Goal: Information Seeking & Learning: Learn about a topic

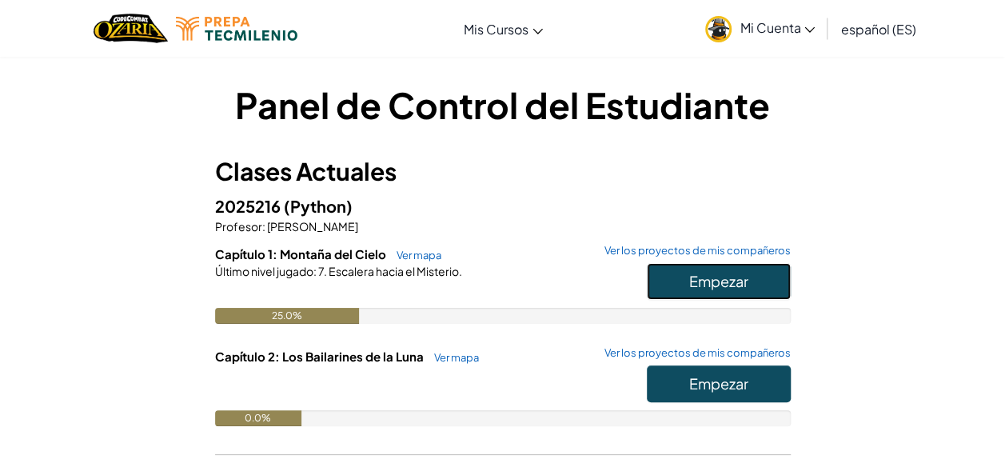
click at [691, 273] on span "Empezar" at bounding box center [718, 281] width 59 height 18
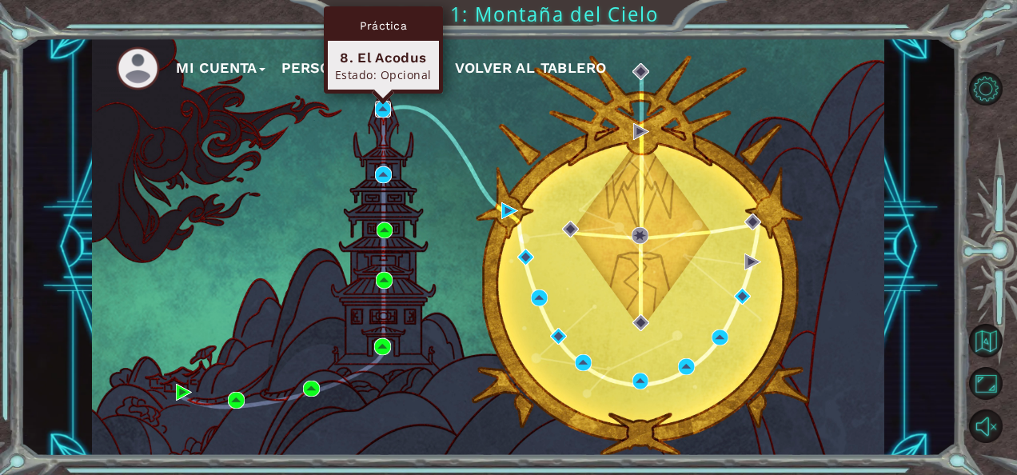
click at [385, 108] on img at bounding box center [383, 109] width 17 height 17
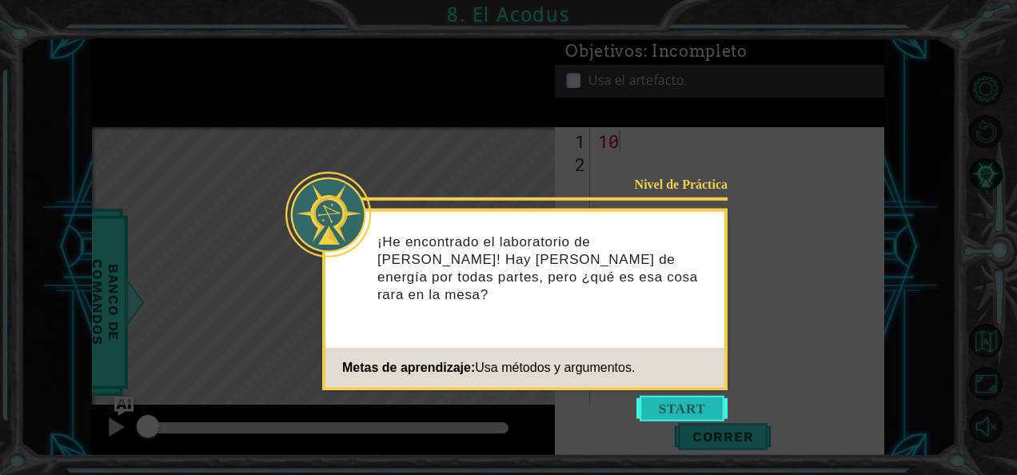
click at [708, 406] on button "Empezar" at bounding box center [681, 409] width 91 height 26
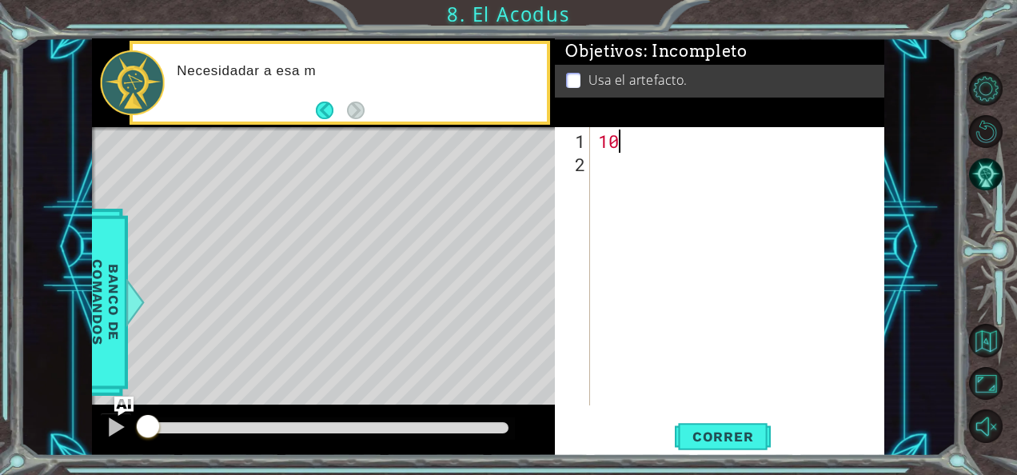
type textarea "1"
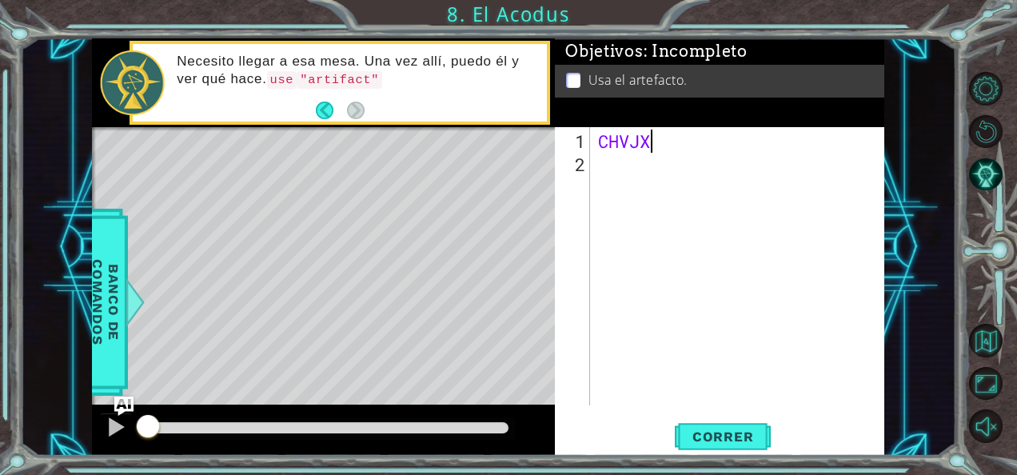
scroll to position [0, 2]
type textarea "C"
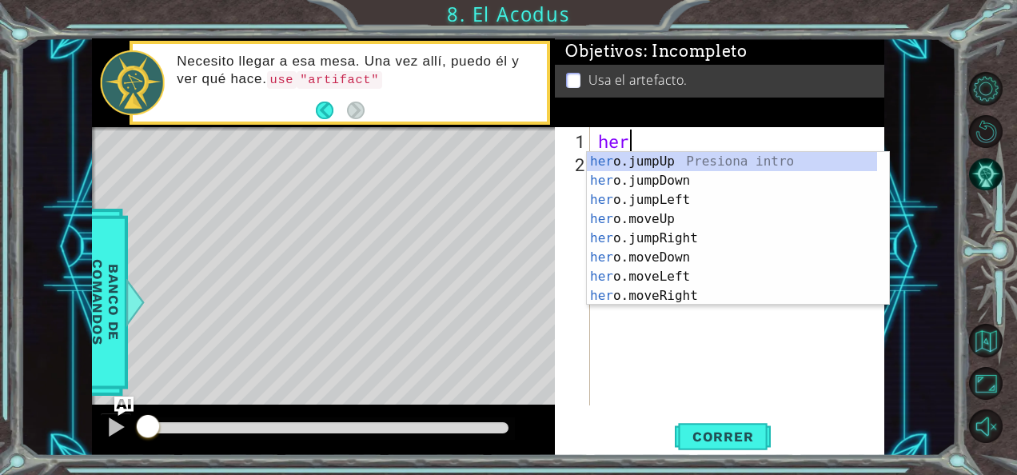
scroll to position [0, 0]
type textarea "hero"
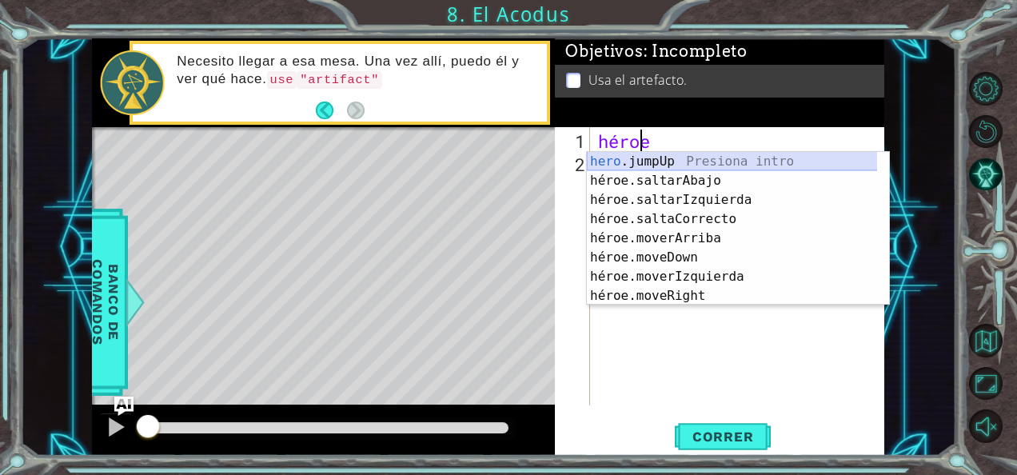
click at [634, 157] on div "hero .jumpUp Presiona intro héroe.saltarAbajo Presiona intro héroe.saltarIzquie…" at bounding box center [732, 248] width 291 height 192
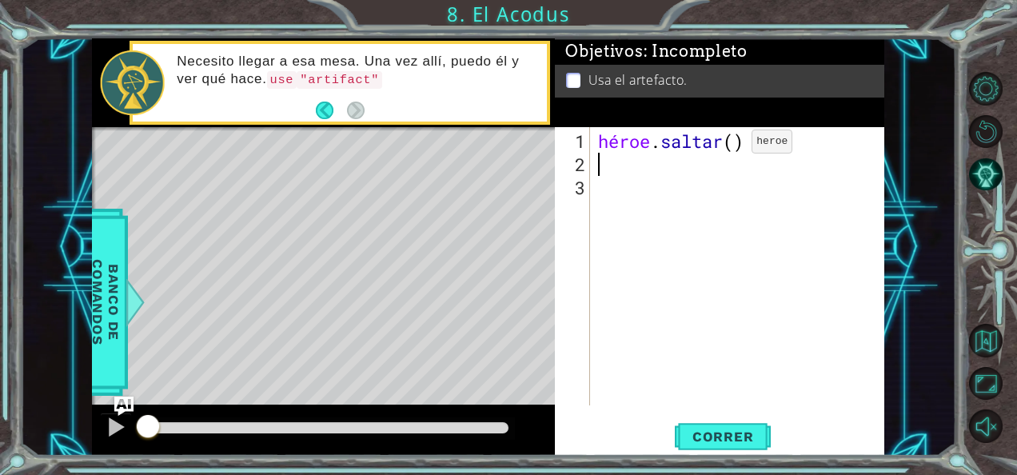
click at [727, 149] on div "héroe . saltar ( )" at bounding box center [742, 291] width 294 height 325
click at [671, 129] on div "héroe . j )" at bounding box center [738, 266] width 286 height 278
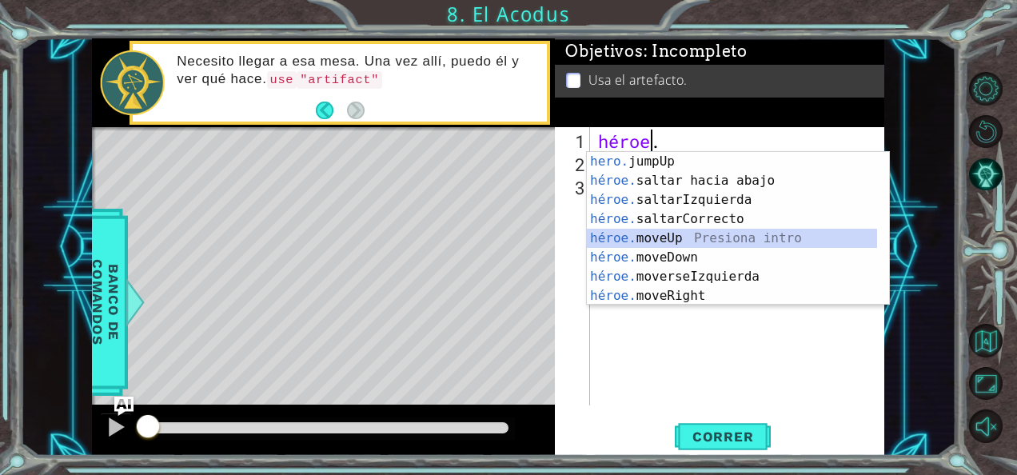
click at [661, 235] on div "hero. jumpUp Presiona intro héroe. saltar hacia abajo Presiona intro héroe. sal…" at bounding box center [732, 248] width 291 height 192
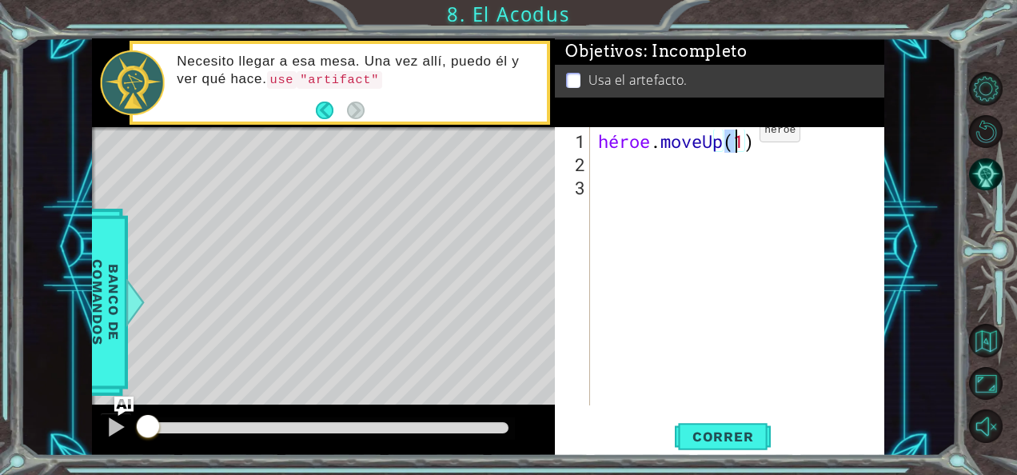
click at [735, 137] on div "héroe . moveUp ( 1 )" at bounding box center [738, 266] width 286 height 278
click at [742, 128] on div "héroe . moveUp ( 1 )" at bounding box center [738, 266] width 286 height 278
type textarea "hero.moveUp("
click at [724, 433] on span "Correr" at bounding box center [723, 436] width 94 height 16
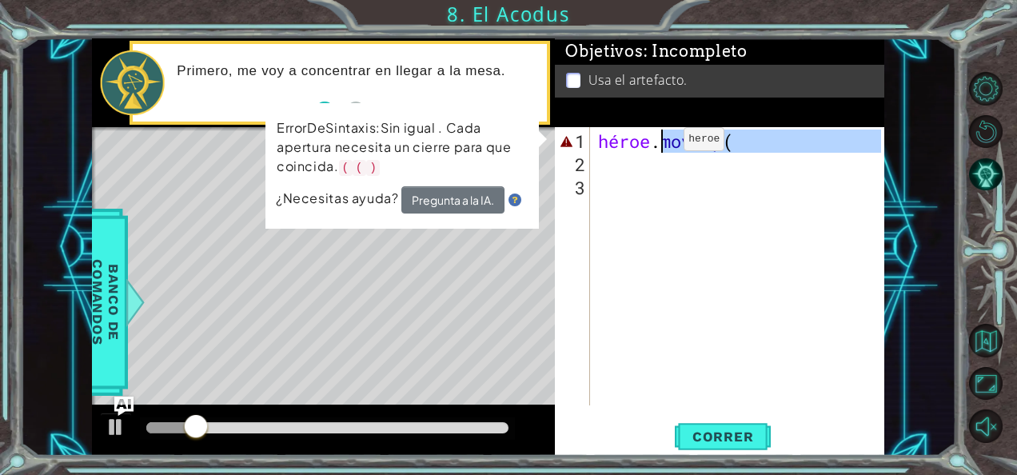
drag, startPoint x: 774, startPoint y: 157, endPoint x: 560, endPoint y: 150, distance: 214.3
click at [560, 150] on div "hero.moveUp( 1 2 3 héroe . moveUp ( ההההההההההההההההההההההההההההההההההההההההההה…" at bounding box center [718, 266] width 326 height 278
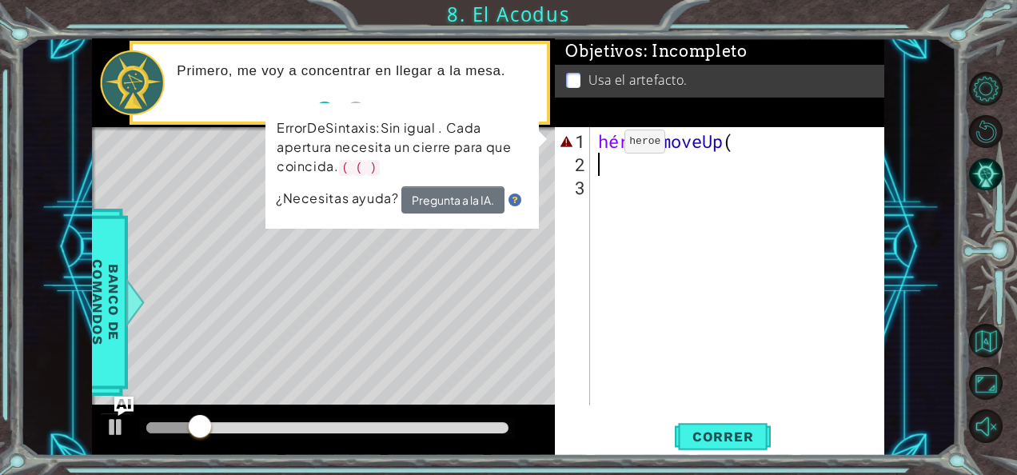
scroll to position [0, 0]
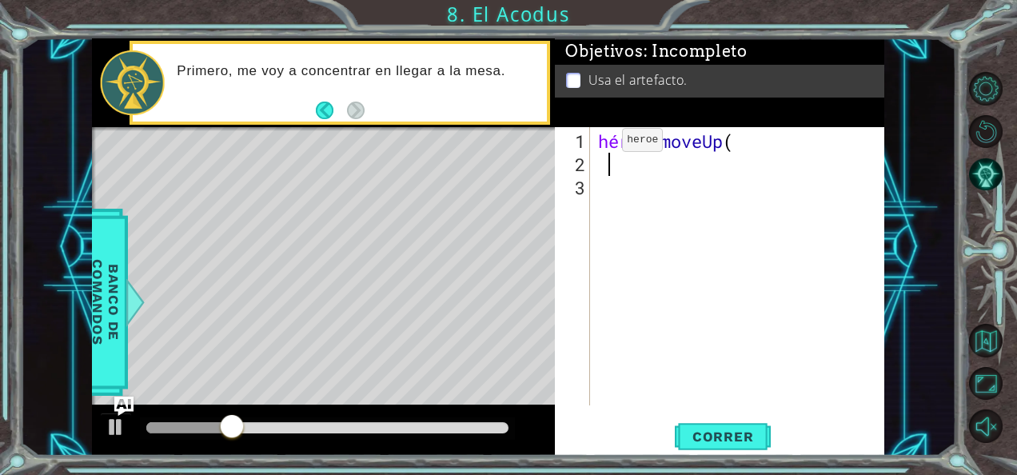
type textarea "}"
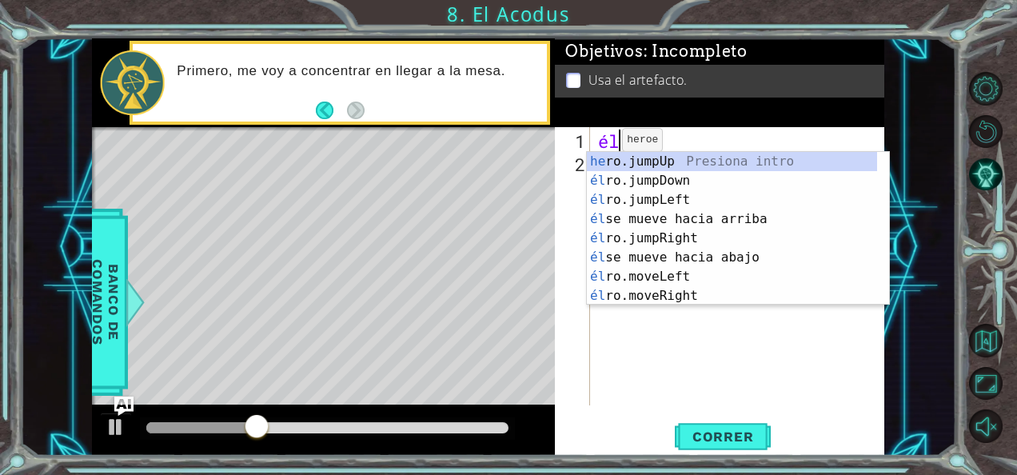
type textarea "h"
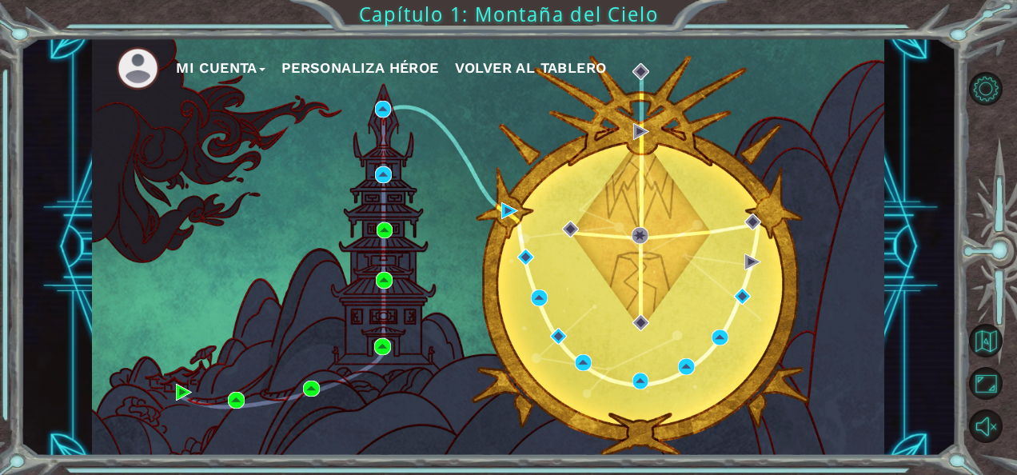
click at [384, 238] on div "Mi Cuenta Personaliza Héroe Volver al Tablero" at bounding box center [488, 247] width 792 height 418
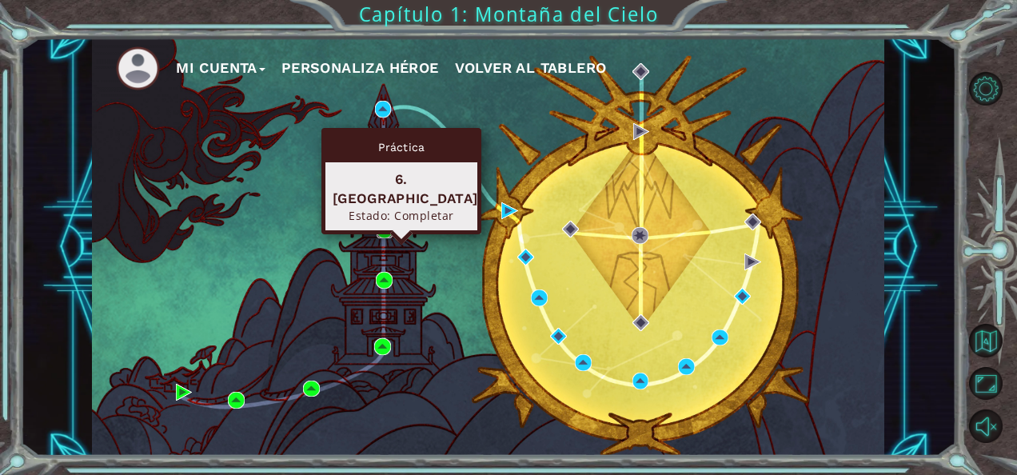
click at [384, 229] on img at bounding box center [384, 230] width 17 height 17
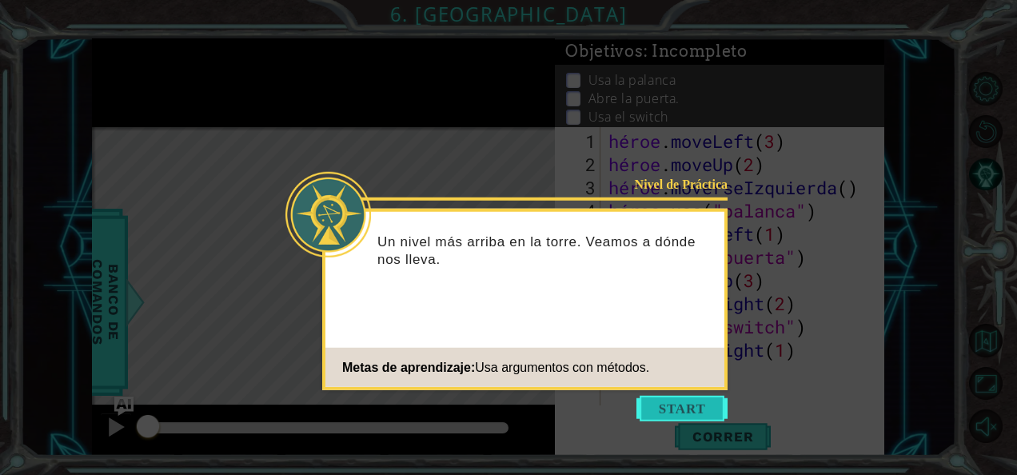
click at [711, 403] on button "Empezar" at bounding box center [681, 409] width 91 height 26
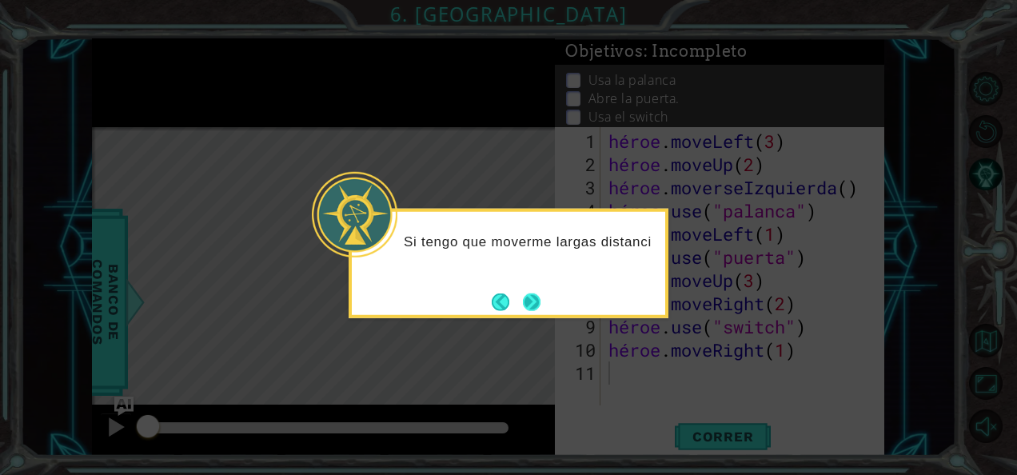
click at [528, 315] on div "Si tengo que moverme largas distanci" at bounding box center [508, 264] width 320 height 110
click at [531, 309] on button "Próximo" at bounding box center [532, 302] width 18 height 18
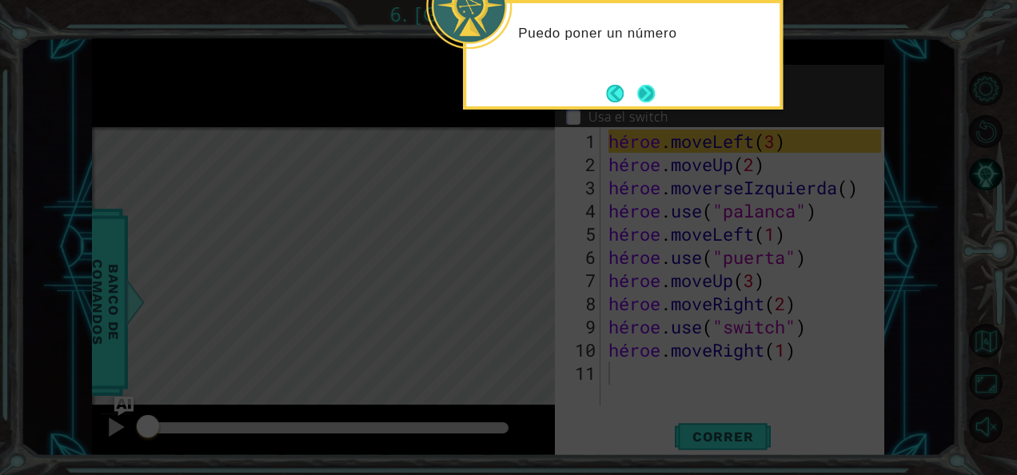
click at [642, 100] on button "Próximo" at bounding box center [646, 94] width 18 height 18
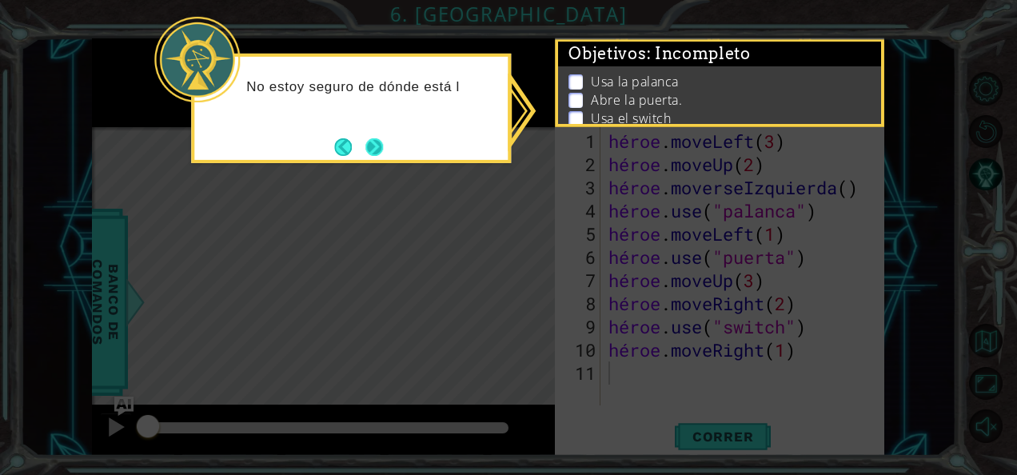
click at [365, 147] on button "Próximo" at bounding box center [374, 147] width 18 height 18
